Goal: Task Accomplishment & Management: Use online tool/utility

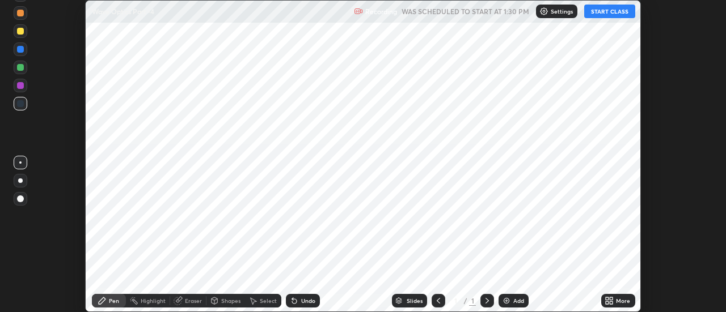
scroll to position [312, 725]
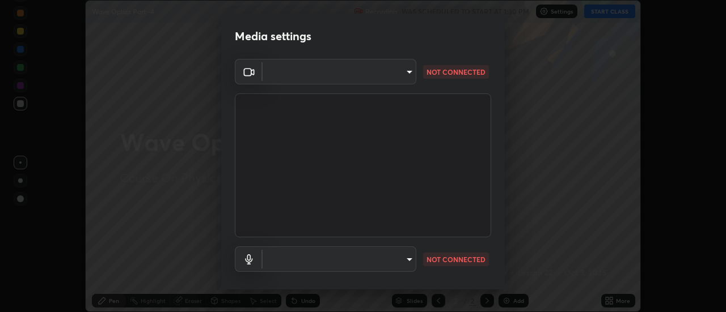
type input "0be616c92c2879d8fe19306c4b8383fc9b13f77197a30f876870ce6c7906effd"
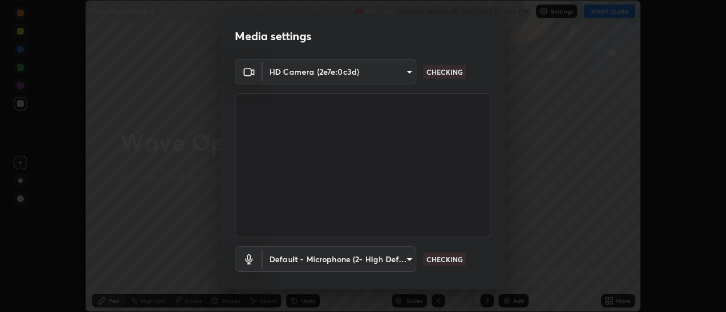
click at [408, 258] on body "Erase all Wave Optics Part -4 Recording WAS SCHEDULED TO START AT 1:30 PM Setti…" at bounding box center [363, 156] width 726 height 312
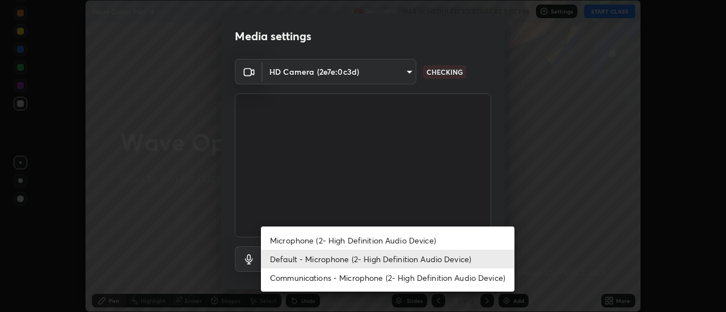
click at [434, 240] on li "Microphone (2- High Definition Audio Device)" at bounding box center [387, 240] width 253 height 19
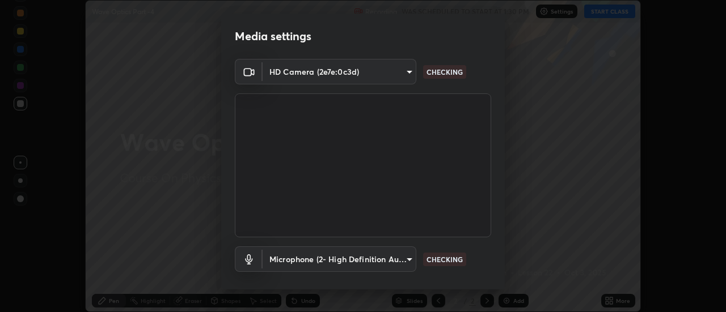
click at [406, 256] on body "Erase all Wave Optics Part -4 Recording WAS SCHEDULED TO START AT 1:30 PM Setti…" at bounding box center [363, 156] width 726 height 312
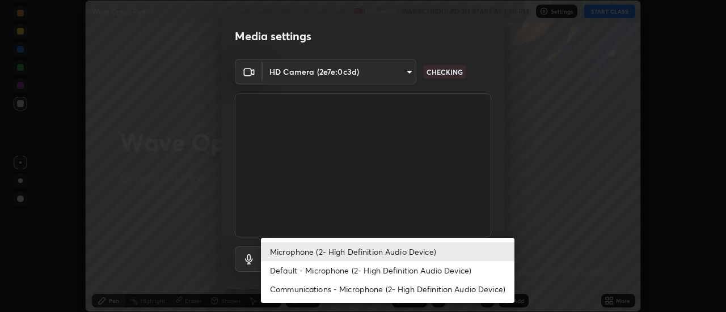
click at [425, 272] on li "Default - Microphone (2- High Definition Audio Device)" at bounding box center [387, 270] width 253 height 19
type input "default"
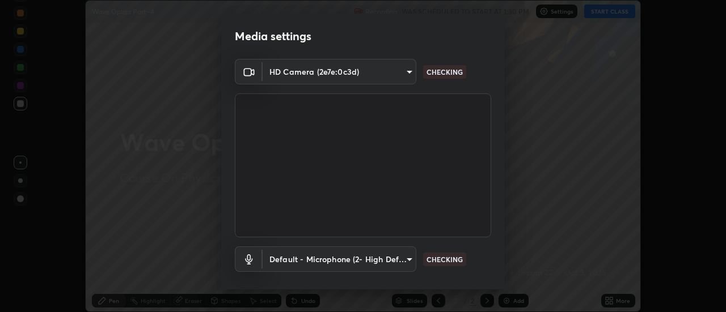
scroll to position [60, 0]
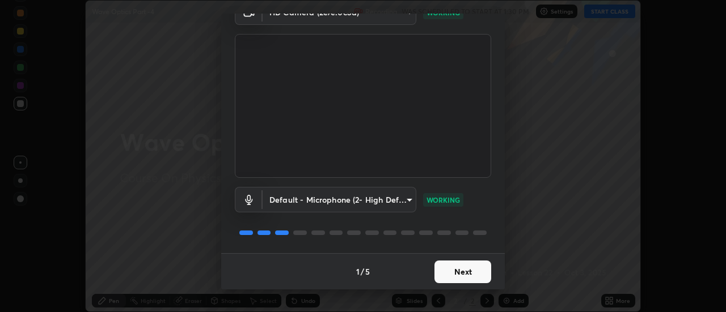
click at [476, 272] on button "Next" at bounding box center [462, 272] width 57 height 23
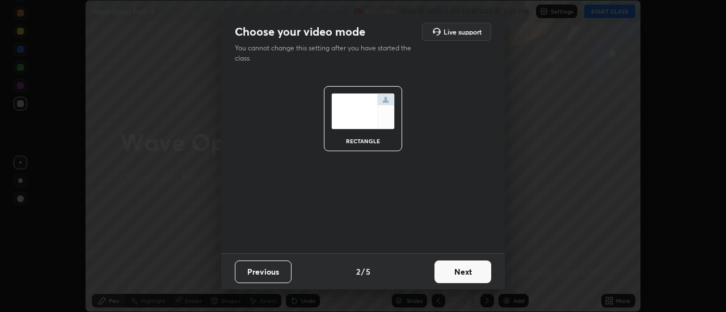
scroll to position [0, 0]
click at [476, 270] on button "Next" at bounding box center [462, 272] width 57 height 23
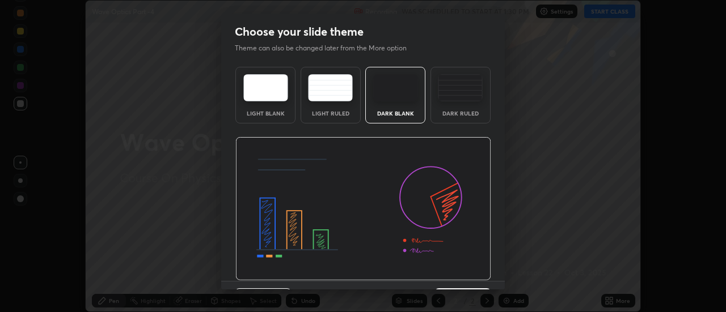
scroll to position [28, 0]
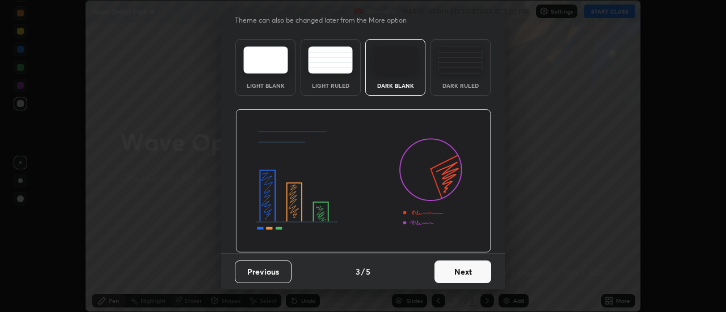
click at [480, 269] on button "Next" at bounding box center [462, 272] width 57 height 23
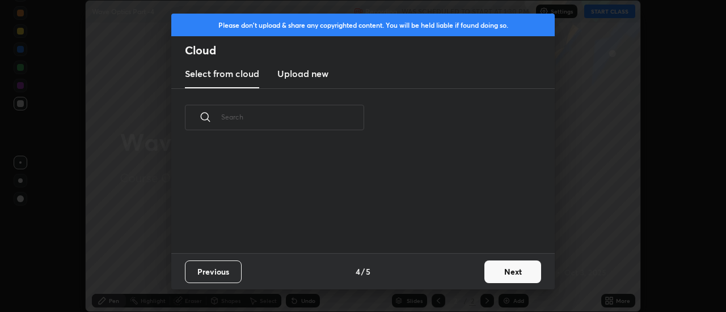
scroll to position [0, 0]
click at [515, 273] on button "Next" at bounding box center [512, 272] width 57 height 23
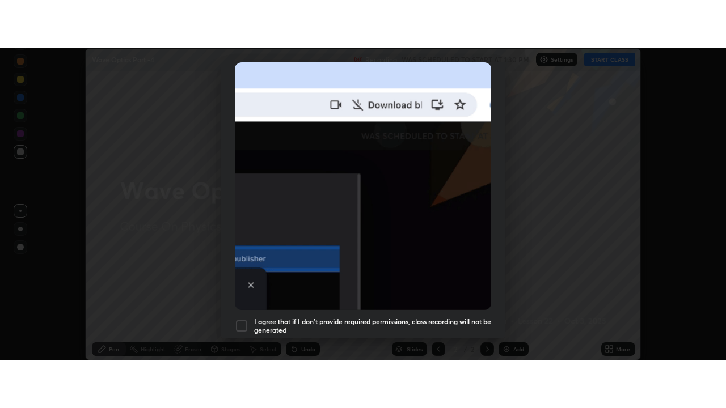
scroll to position [291, 0]
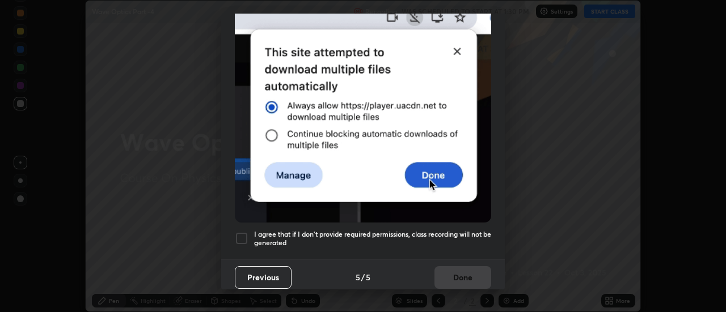
click at [486, 233] on h5 "I agree that if I don't provide required permissions, class recording will not …" at bounding box center [372, 239] width 237 height 18
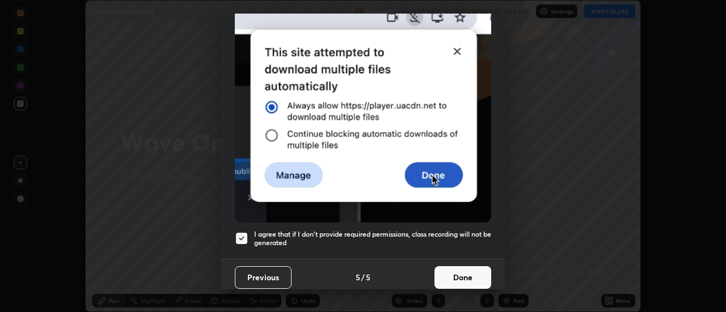
click at [474, 269] on button "Done" at bounding box center [462, 277] width 57 height 23
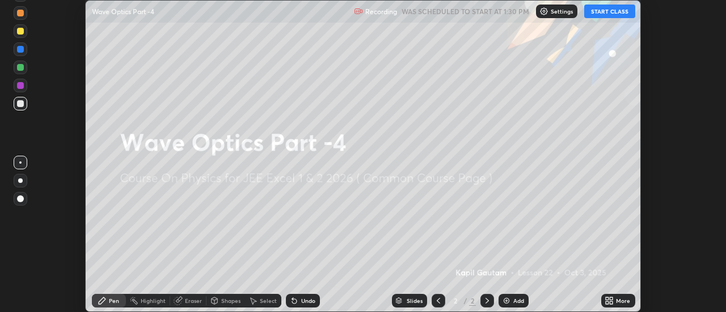
click at [624, 303] on div "More" at bounding box center [623, 301] width 14 height 6
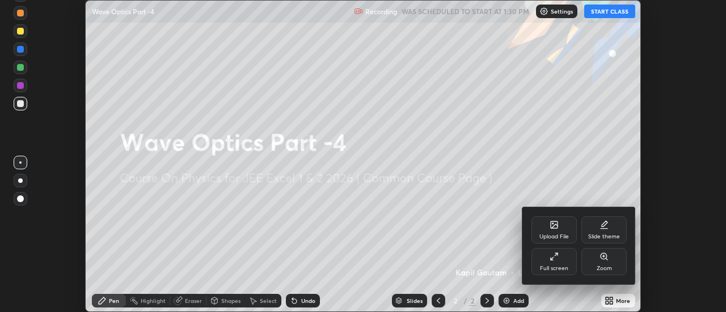
click at [564, 261] on div "Full screen" at bounding box center [553, 261] width 45 height 27
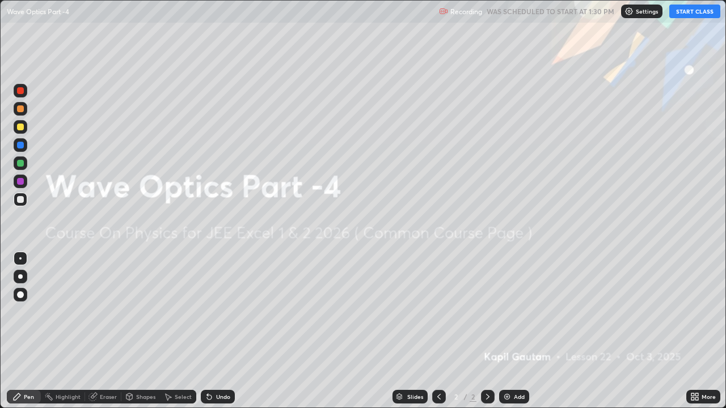
scroll to position [408, 726]
click at [520, 312] on div "Add" at bounding box center [519, 397] width 11 height 6
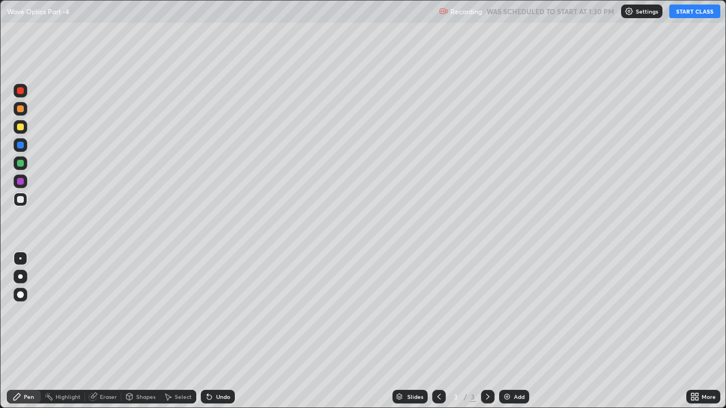
click at [691, 12] on button "START CLASS" at bounding box center [694, 12] width 51 height 14
click at [20, 277] on div at bounding box center [20, 276] width 5 height 5
click at [21, 163] on div at bounding box center [20, 163] width 7 height 7
click at [24, 199] on div at bounding box center [21, 200] width 14 height 14
click at [23, 128] on div at bounding box center [20, 127] width 7 height 7
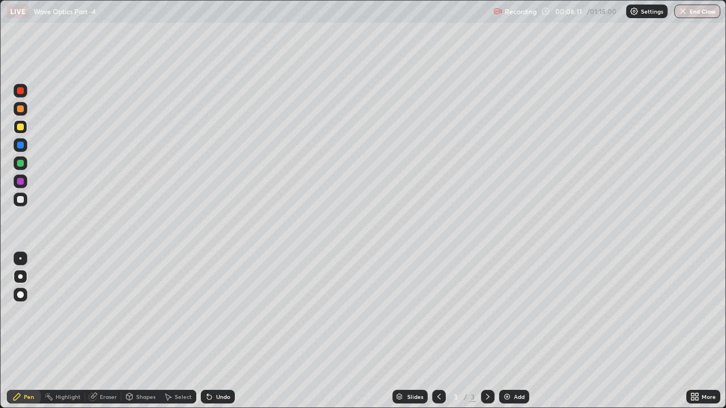
click at [20, 197] on div at bounding box center [20, 199] width 7 height 7
click at [183, 312] on div "Select" at bounding box center [178, 397] width 36 height 14
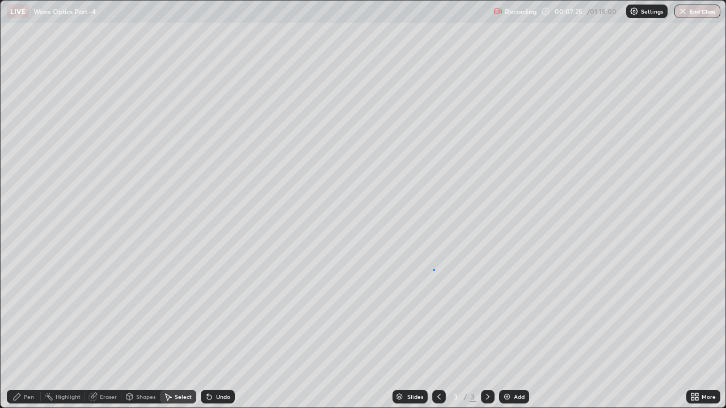
click at [0, 0] on div at bounding box center [0, 0] width 0 height 0
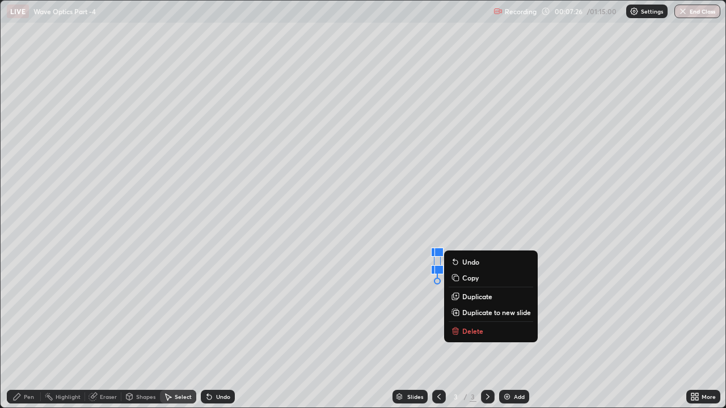
click at [411, 312] on div "0 ° Undo Copy Duplicate Duplicate to new slide Delete" at bounding box center [363, 204] width 725 height 407
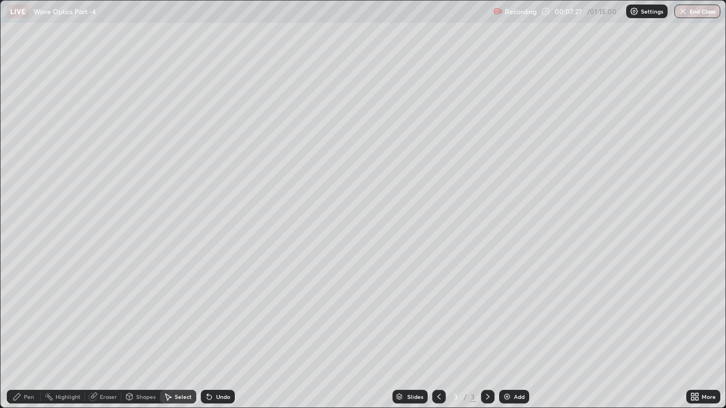
click at [25, 312] on div "Pen" at bounding box center [29, 397] width 10 height 6
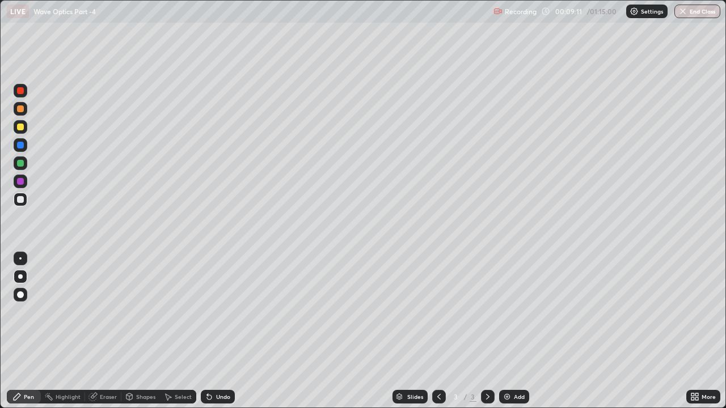
click at [21, 145] on div at bounding box center [20, 145] width 7 height 7
click at [218, 312] on div "Undo" at bounding box center [223, 397] width 14 height 6
click at [217, 312] on div "Undo" at bounding box center [223, 397] width 14 height 6
click at [216, 312] on div "Undo" at bounding box center [223, 397] width 14 height 6
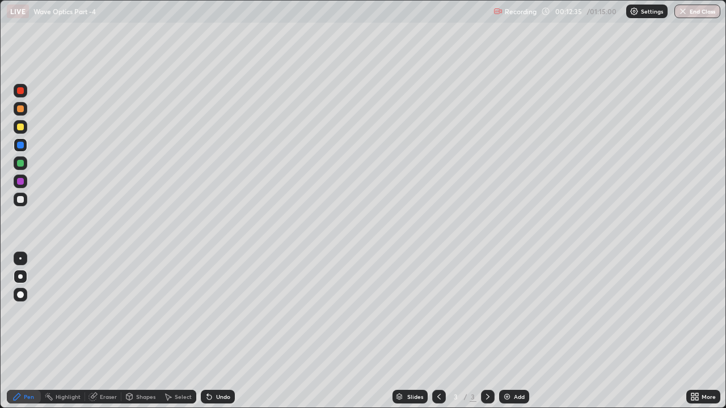
click at [216, 312] on div "Undo" at bounding box center [223, 397] width 14 height 6
click at [214, 312] on div "Undo" at bounding box center [218, 397] width 34 height 14
click at [212, 312] on div "Undo" at bounding box center [218, 397] width 34 height 14
click at [519, 312] on div "Add" at bounding box center [514, 397] width 30 height 14
click at [23, 202] on div at bounding box center [20, 199] width 7 height 7
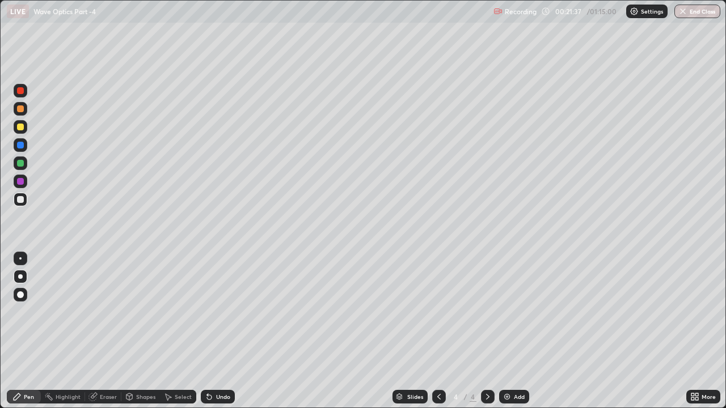
click at [511, 312] on div "Add" at bounding box center [514, 397] width 30 height 14
click at [523, 312] on div "Add" at bounding box center [519, 397] width 11 height 6
click at [22, 127] on div at bounding box center [20, 127] width 7 height 7
click at [216, 312] on div "Undo" at bounding box center [223, 397] width 14 height 6
click at [444, 312] on div at bounding box center [439, 397] width 14 height 14
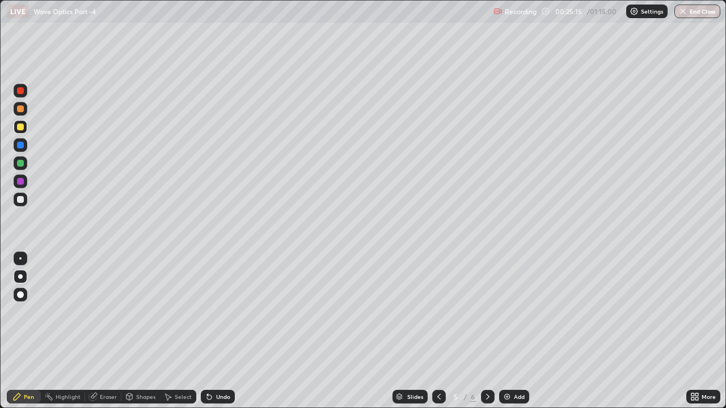
click at [105, 312] on div "Eraser" at bounding box center [108, 397] width 17 height 6
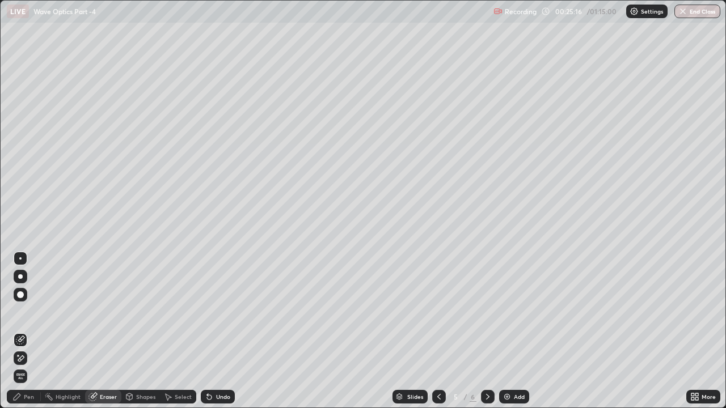
click at [20, 312] on icon at bounding box center [20, 359] width 9 height 10
click at [31, 312] on div "Pen" at bounding box center [29, 397] width 10 height 6
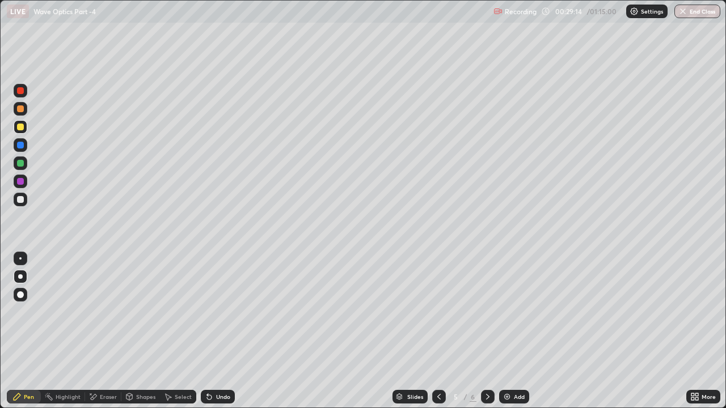
click at [25, 94] on div at bounding box center [21, 91] width 14 height 14
click at [21, 127] on div at bounding box center [20, 127] width 7 height 7
click at [486, 312] on icon at bounding box center [487, 396] width 9 height 9
click at [512, 312] on div "Add" at bounding box center [514, 397] width 30 height 14
click at [23, 164] on div at bounding box center [20, 163] width 7 height 7
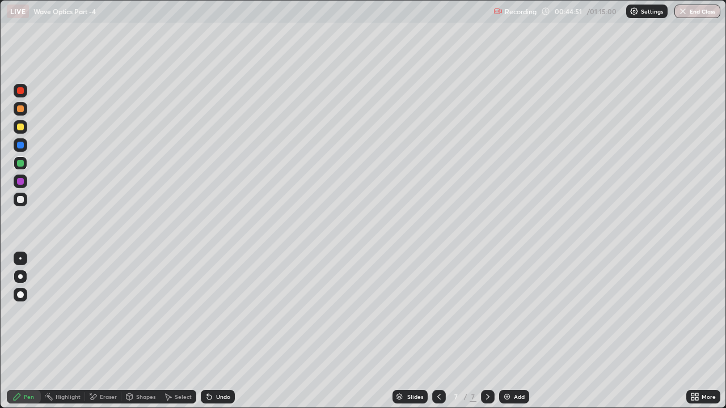
click at [516, 312] on div "Add" at bounding box center [519, 397] width 11 height 6
click at [23, 201] on div at bounding box center [20, 199] width 7 height 7
click at [20, 200] on div at bounding box center [20, 199] width 7 height 7
click at [108, 312] on div "Eraser" at bounding box center [108, 397] width 17 height 6
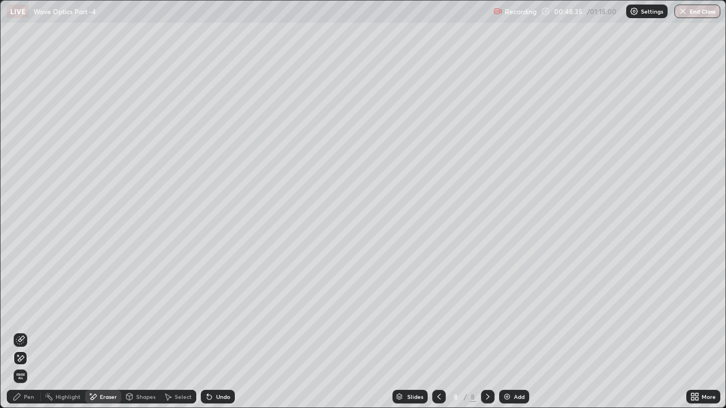
click at [25, 312] on div at bounding box center [21, 340] width 14 height 14
click at [31, 312] on div "Pen" at bounding box center [29, 397] width 10 height 6
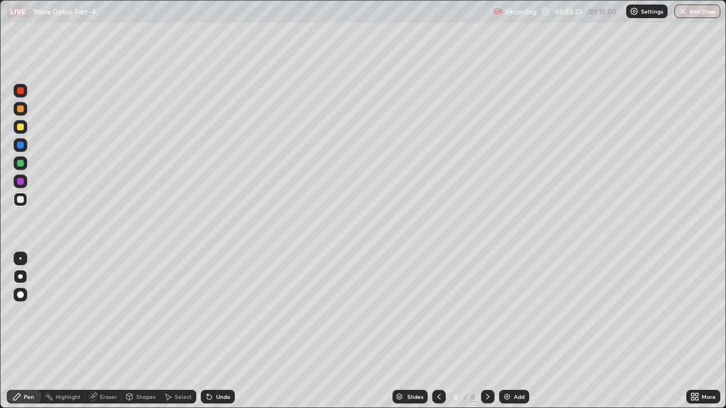
click at [519, 312] on div "Add" at bounding box center [514, 397] width 30 height 14
click at [20, 129] on div at bounding box center [20, 127] width 7 height 7
click at [20, 164] on div at bounding box center [20, 163] width 7 height 7
click at [219, 312] on div "Undo" at bounding box center [223, 397] width 14 height 6
click at [216, 312] on div "Undo" at bounding box center [223, 397] width 14 height 6
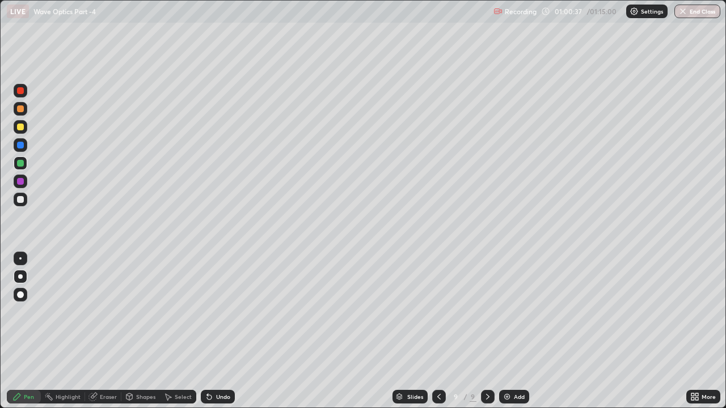
click at [213, 312] on div "Undo" at bounding box center [218, 397] width 34 height 14
click at [517, 312] on div "Add" at bounding box center [519, 397] width 11 height 6
click at [22, 130] on div at bounding box center [20, 127] width 7 height 7
click at [22, 200] on div at bounding box center [20, 199] width 7 height 7
click at [18, 163] on div at bounding box center [20, 163] width 7 height 7
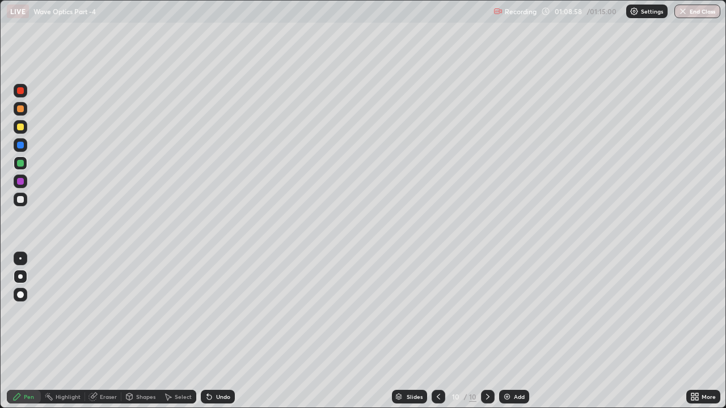
click at [191, 312] on div "Select" at bounding box center [178, 397] width 36 height 23
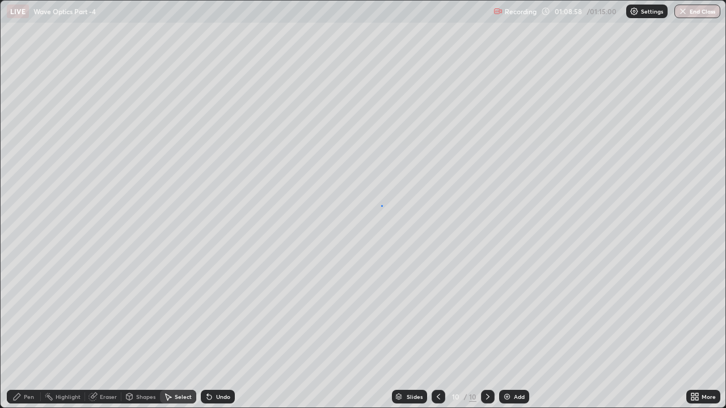
click at [381, 205] on div "0 ° Undo Copy Duplicate Duplicate to new slide Delete" at bounding box center [363, 204] width 725 height 407
click at [23, 312] on div "Pen" at bounding box center [24, 397] width 34 height 14
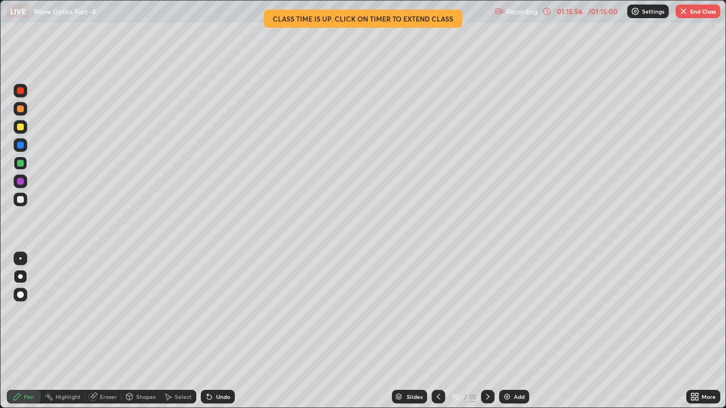
click at [506, 312] on img at bounding box center [506, 396] width 9 height 9
click at [518, 312] on div "Add" at bounding box center [519, 397] width 11 height 6
click at [444, 312] on div at bounding box center [439, 397] width 14 height 14
click at [487, 312] on icon at bounding box center [487, 397] width 3 height 6
click at [21, 200] on div at bounding box center [20, 199] width 7 height 7
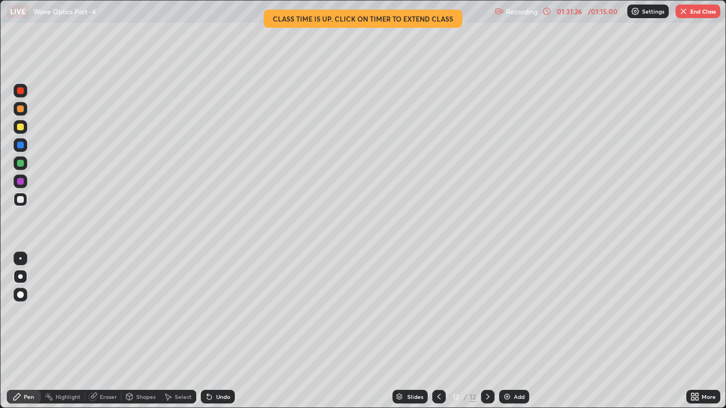
click at [708, 12] on button "End Class" at bounding box center [697, 12] width 45 height 14
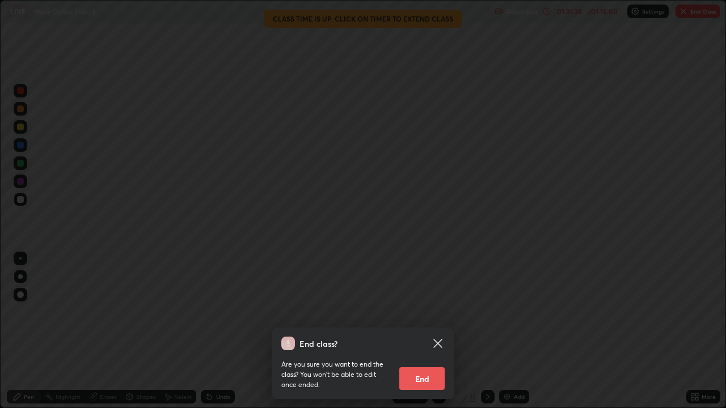
click at [439, 312] on button "End" at bounding box center [421, 378] width 45 height 23
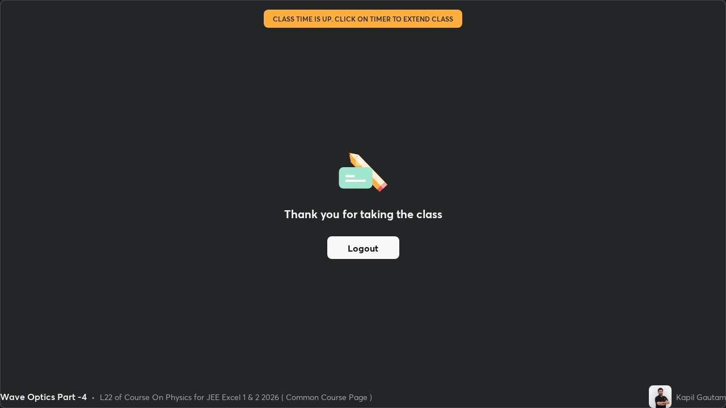
click at [386, 248] on button "Logout" at bounding box center [363, 247] width 72 height 23
